Goal: Task Accomplishment & Management: Use online tool/utility

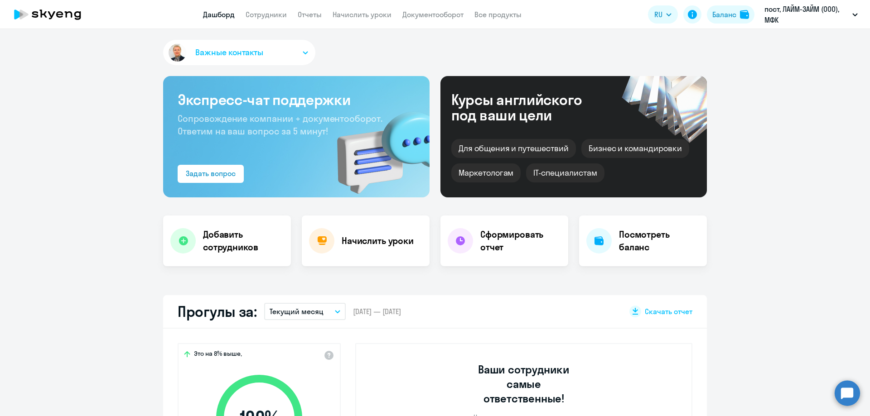
select select "30"
click at [341, 14] on link "Начислить уроки" at bounding box center [361, 14] width 59 height 9
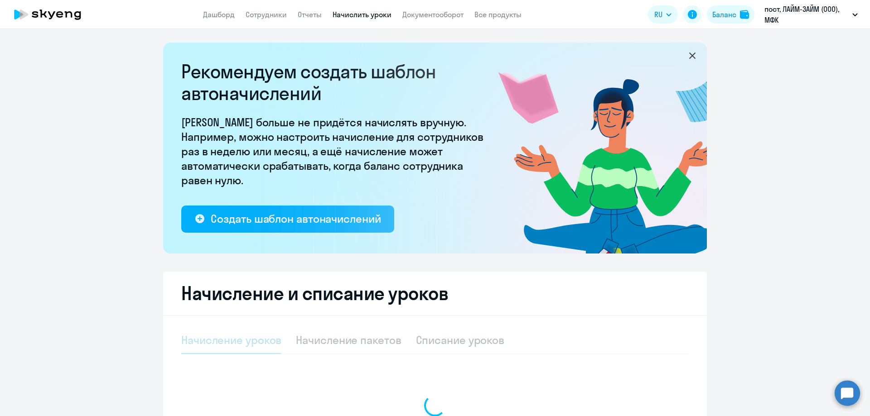
select select "10"
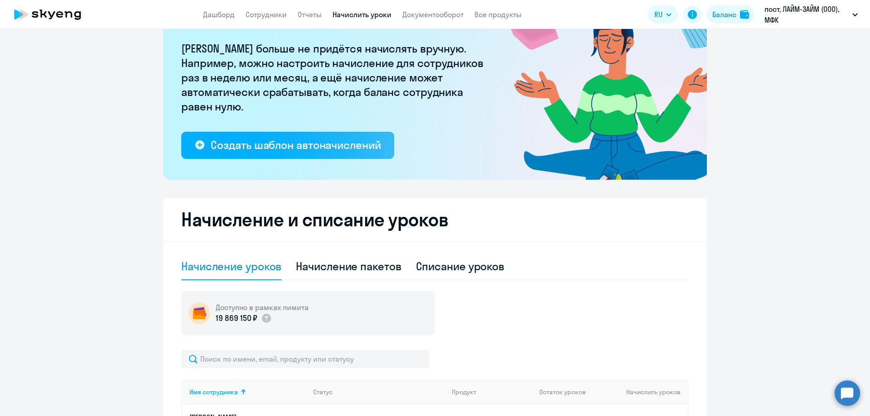
scroll to position [272, 0]
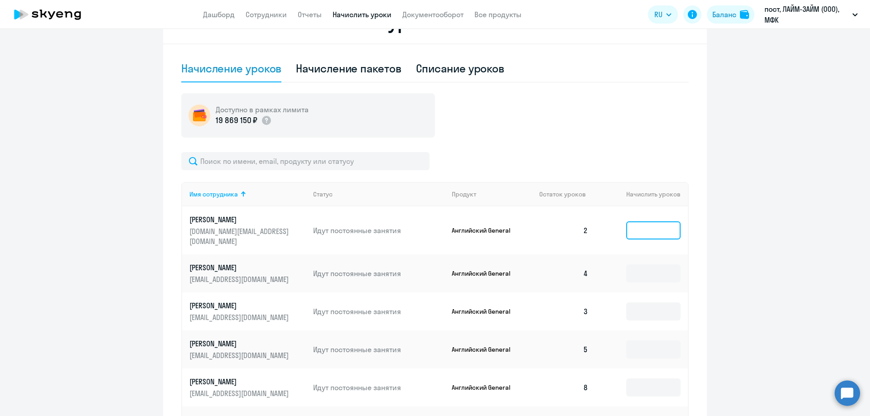
click at [653, 222] on input at bounding box center [653, 231] width 54 height 18
type input "10"
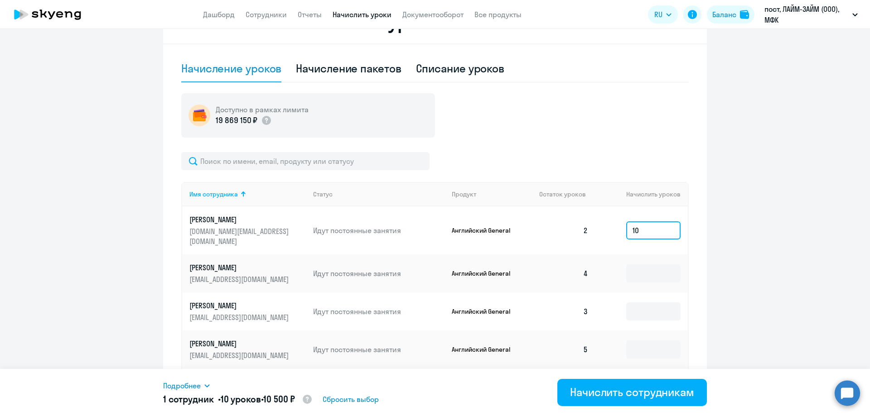
drag, startPoint x: 650, startPoint y: 227, endPoint x: 570, endPoint y: 226, distance: 79.7
click at [585, 227] on tr "[PERSON_NAME] [DOMAIN_NAME][EMAIL_ADDRESS][DOMAIN_NAME] Идут постоянные занятия…" at bounding box center [435, 231] width 506 height 48
